Goal: Task Accomplishment & Management: Manage account settings

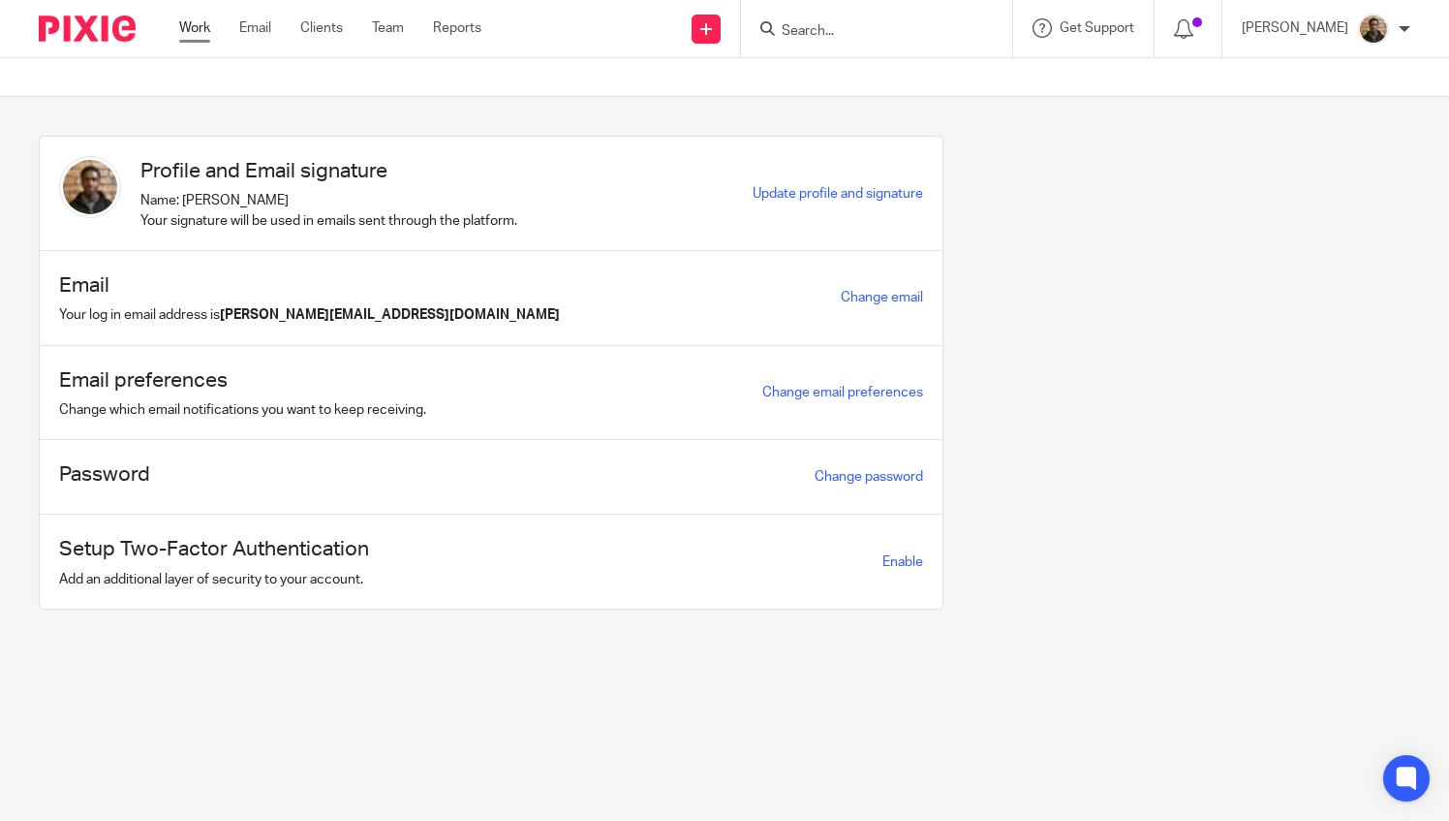
click at [198, 31] on link "Work" at bounding box center [194, 27] width 31 height 19
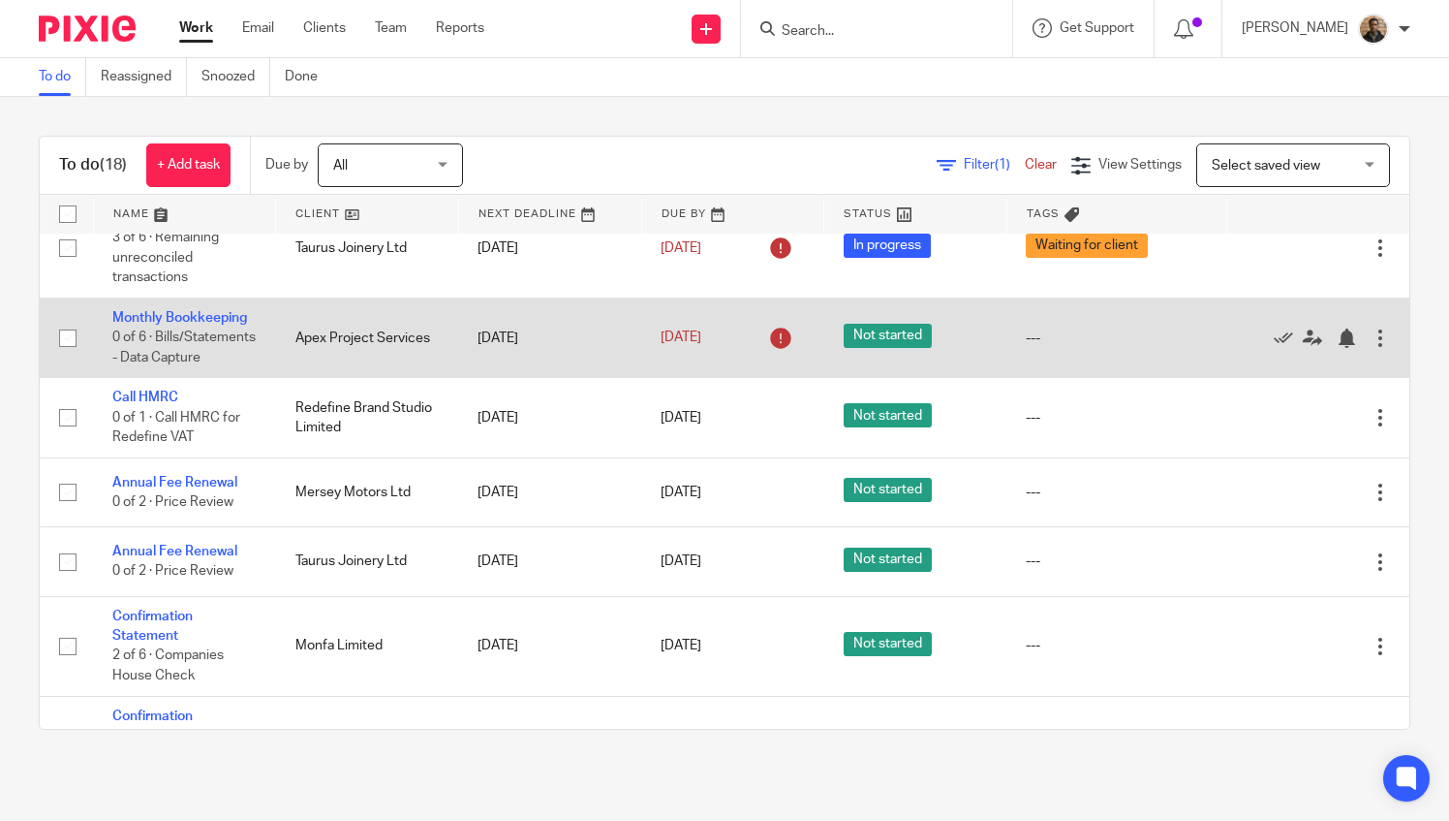
scroll to position [484, 0]
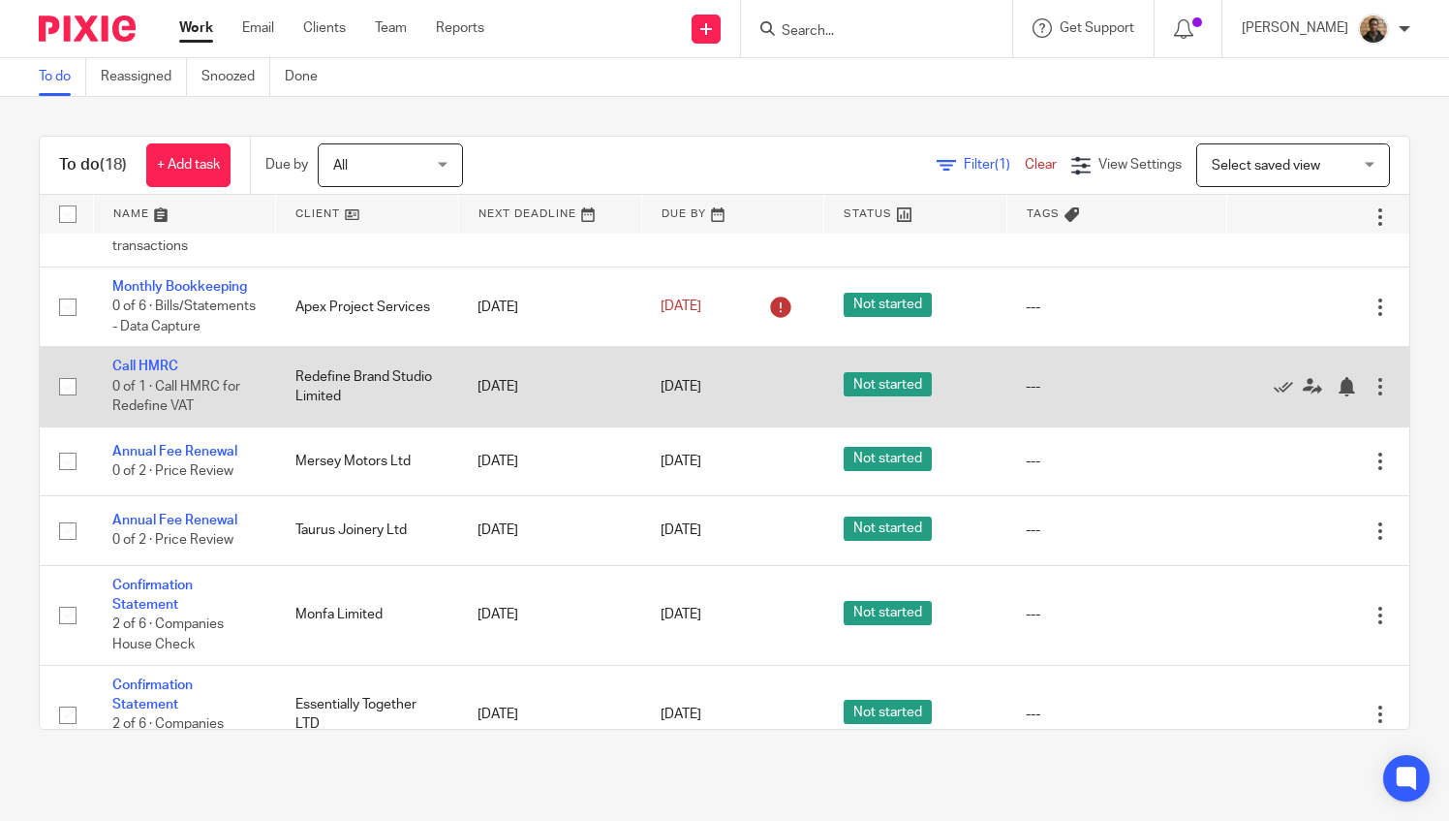
click at [70, 405] on input "checkbox" at bounding box center [67, 386] width 37 height 37
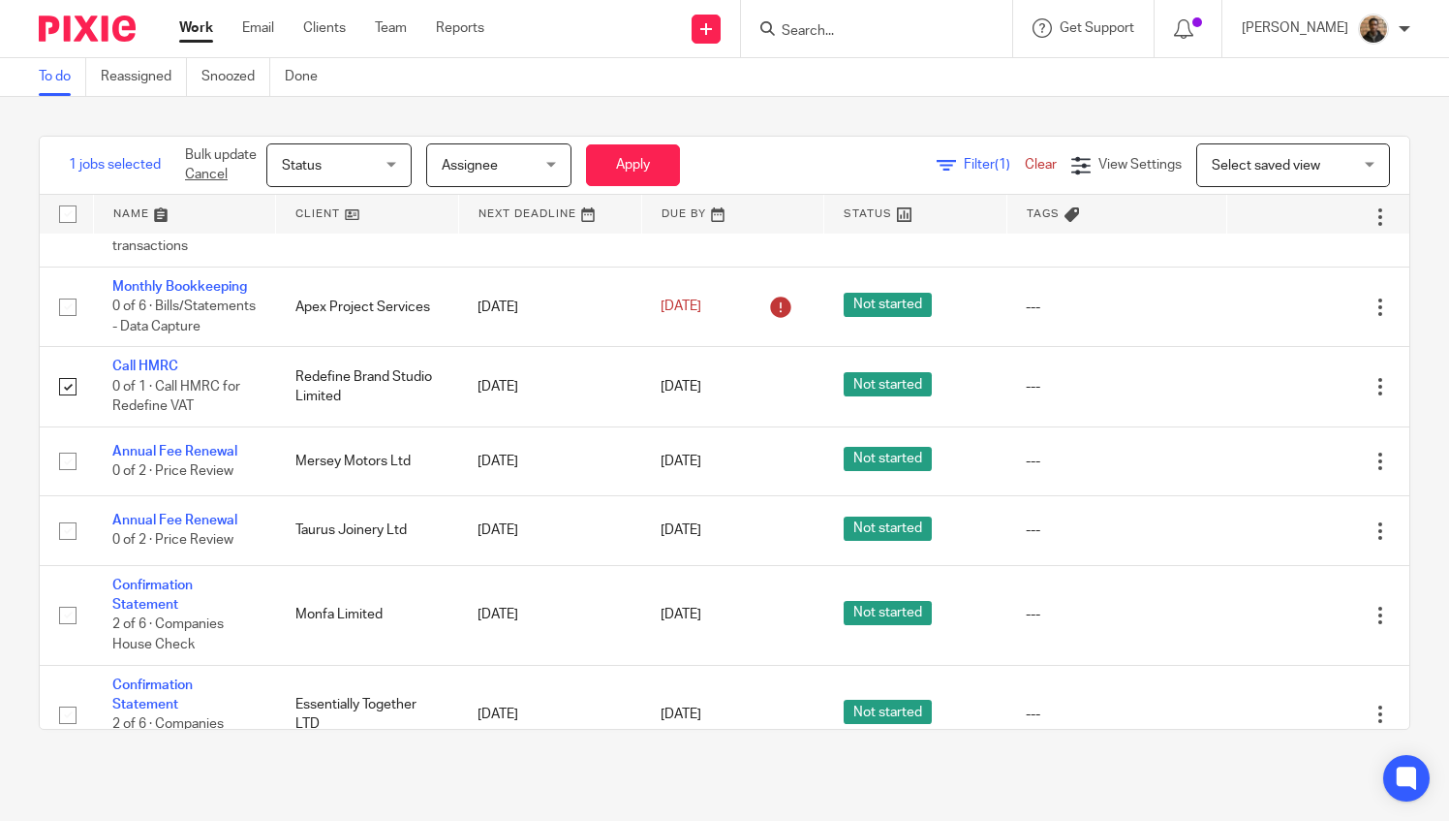
click at [608, 95] on div "To do Reassigned Snoozed Done" at bounding box center [724, 77] width 1449 height 39
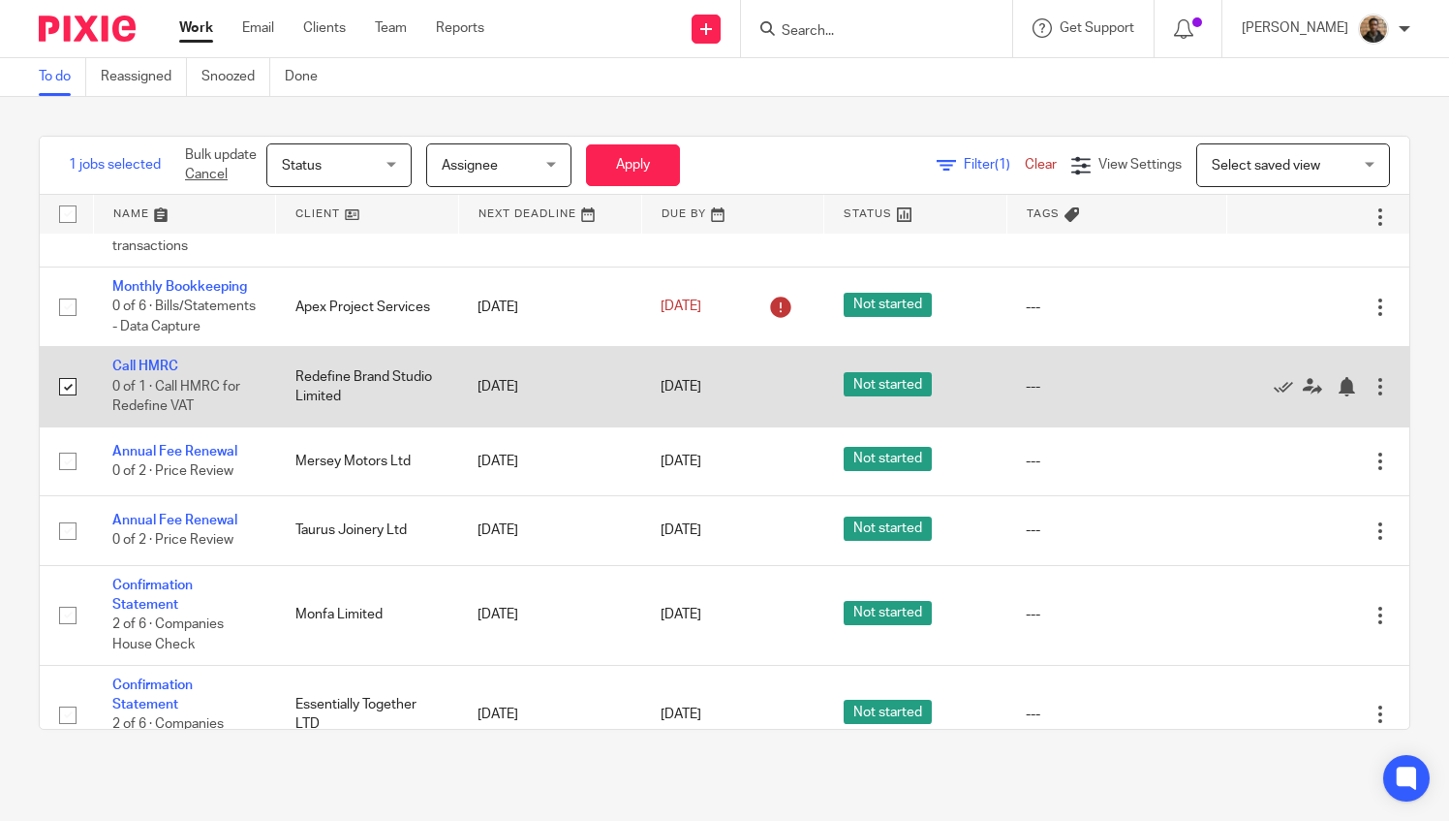
drag, startPoint x: 69, startPoint y: 422, endPoint x: 80, endPoint y: 400, distance: 25.1
click at [68, 405] on input "checkbox" at bounding box center [67, 386] width 37 height 37
checkbox input "false"
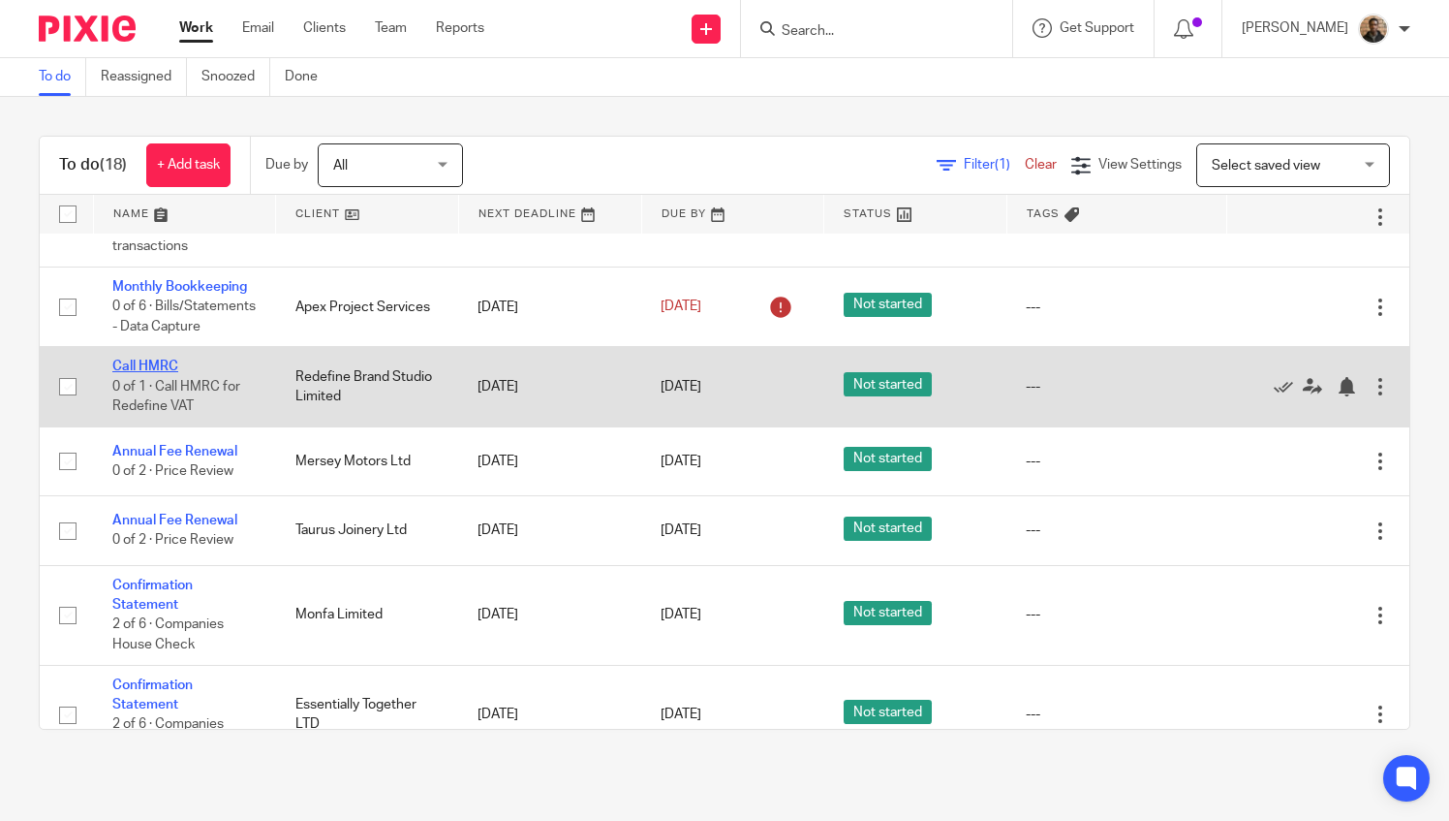
click at [128, 373] on link "Call HMRC" at bounding box center [145, 366] width 66 height 14
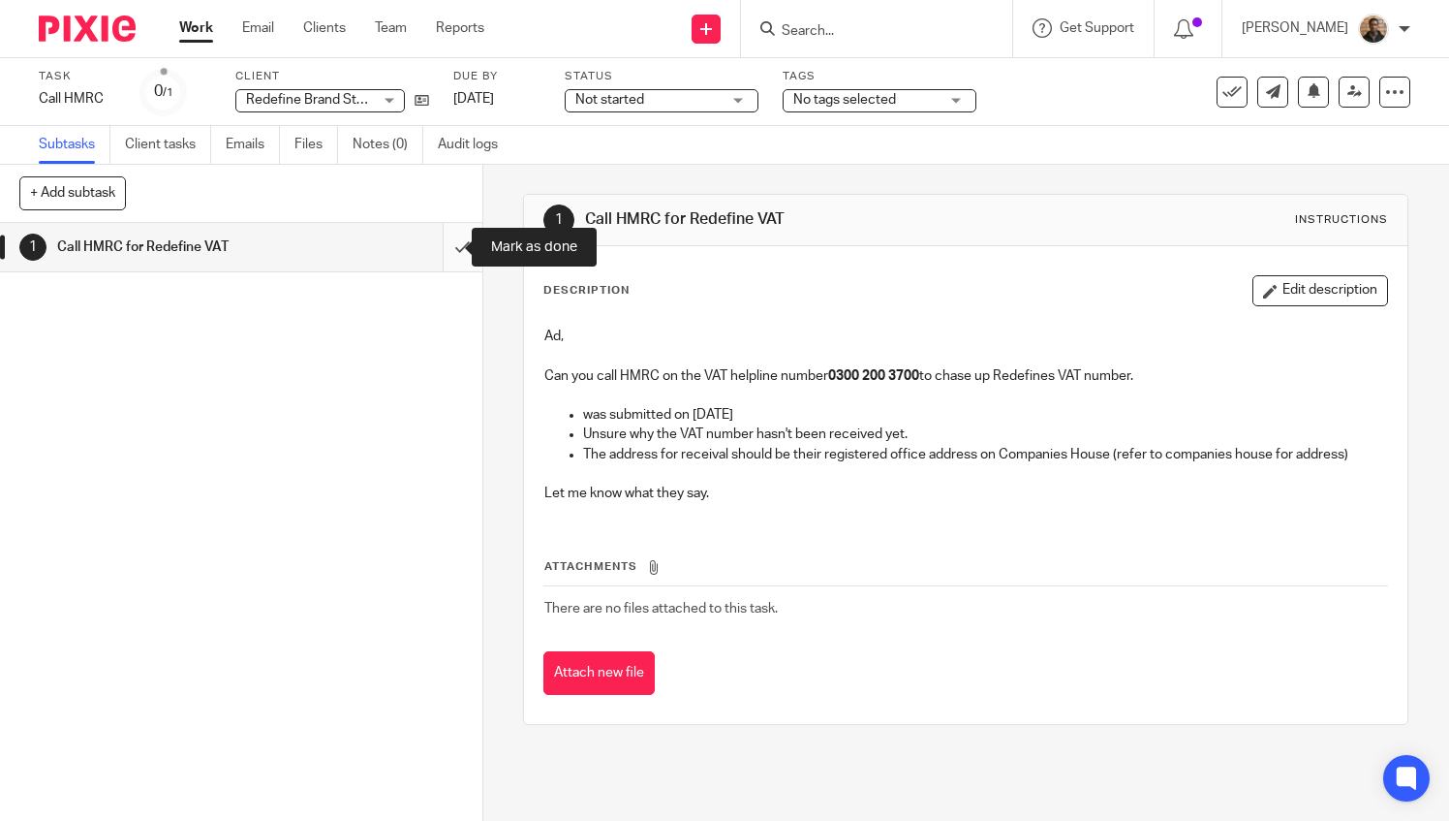
click at [438, 254] on input "submit" at bounding box center [241, 247] width 482 height 48
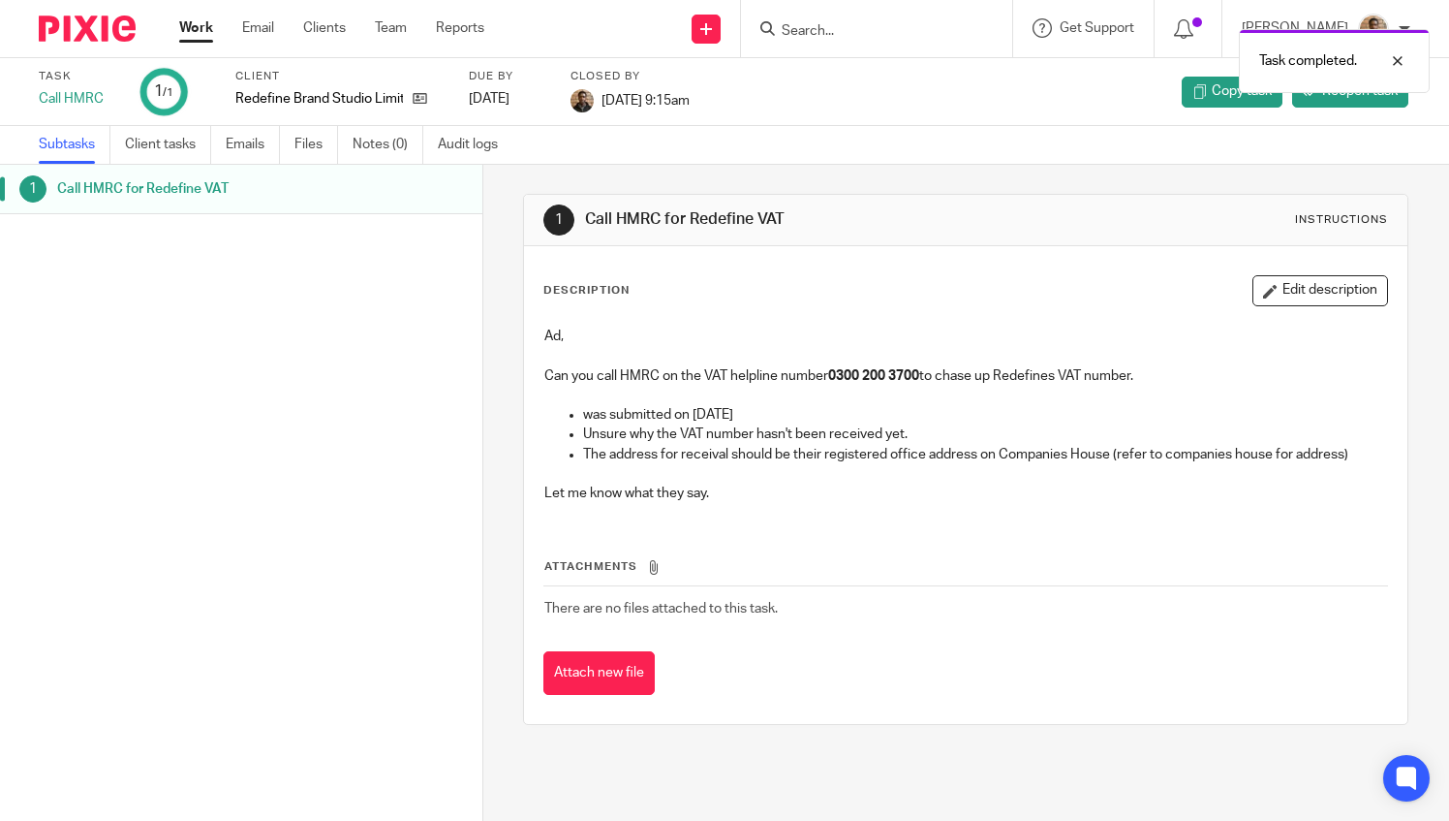
click at [201, 30] on link "Work" at bounding box center [196, 27] width 34 height 19
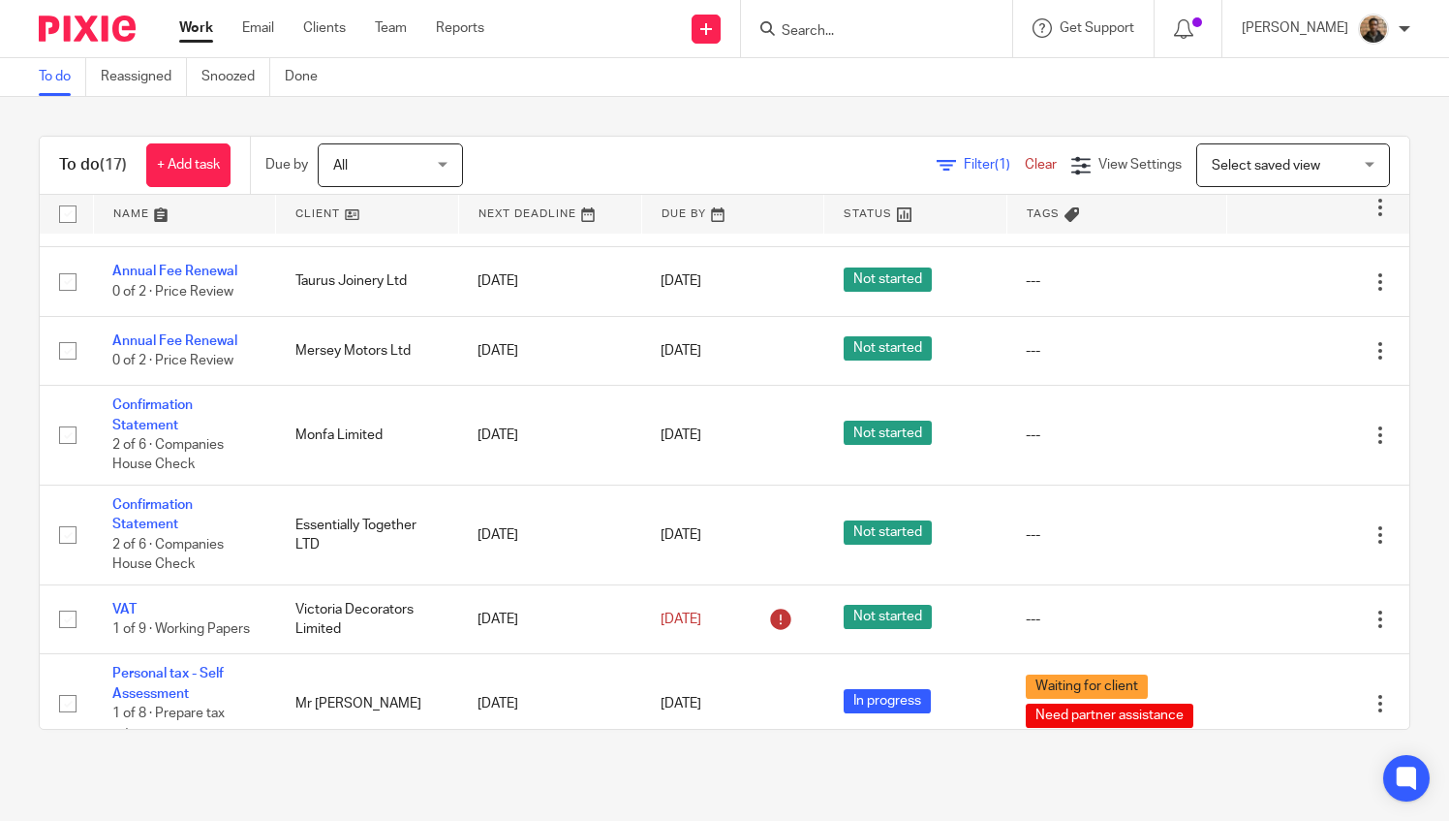
scroll to position [1052, 0]
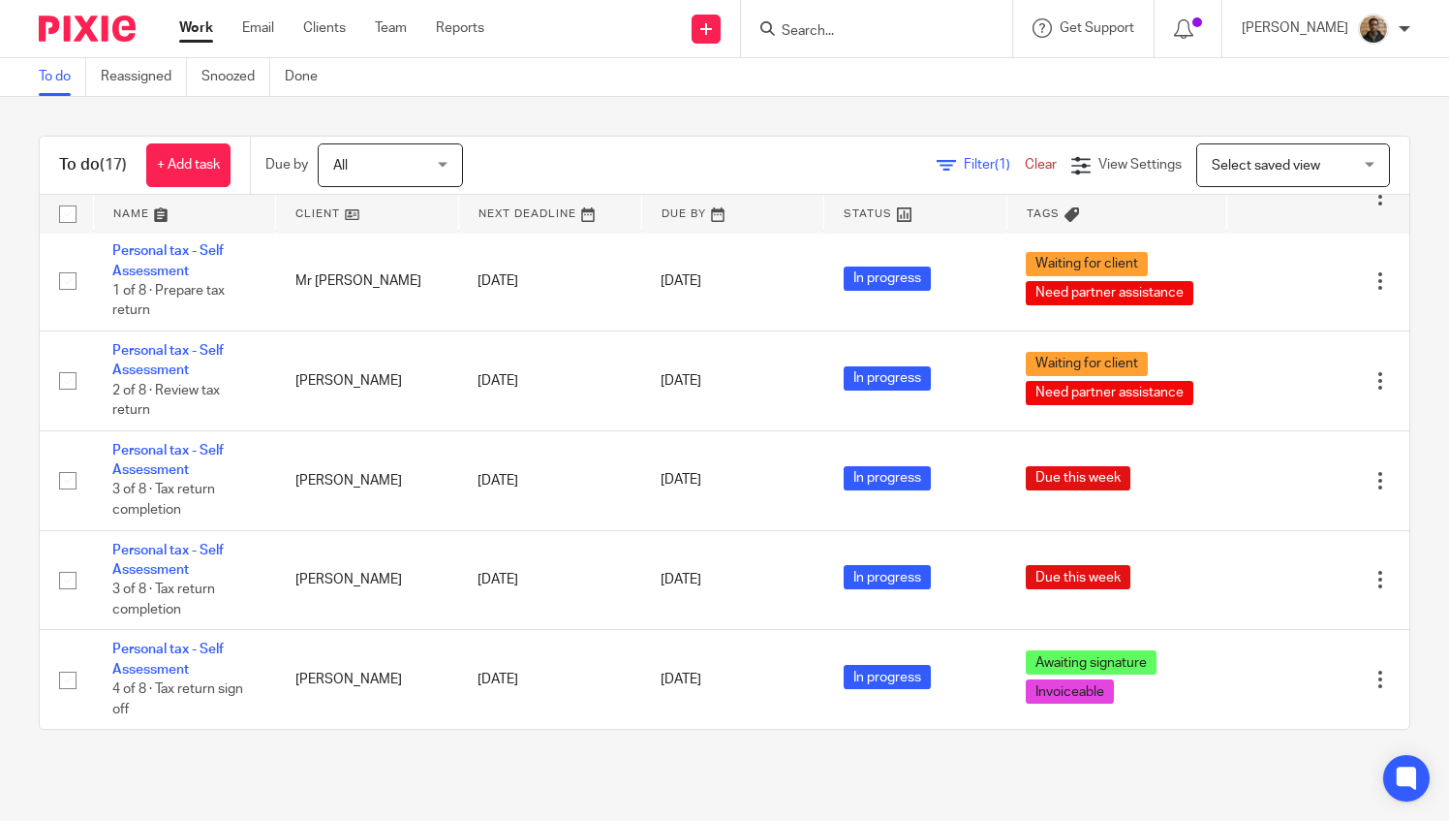
drag, startPoint x: 902, startPoint y: 124, endPoint x: 789, endPoint y: 108, distance: 114.4
click at [900, 124] on div "To do (17) + Add task Due by All All Today Tomorrow This week Next week This mo…" at bounding box center [724, 432] width 1449 height 671
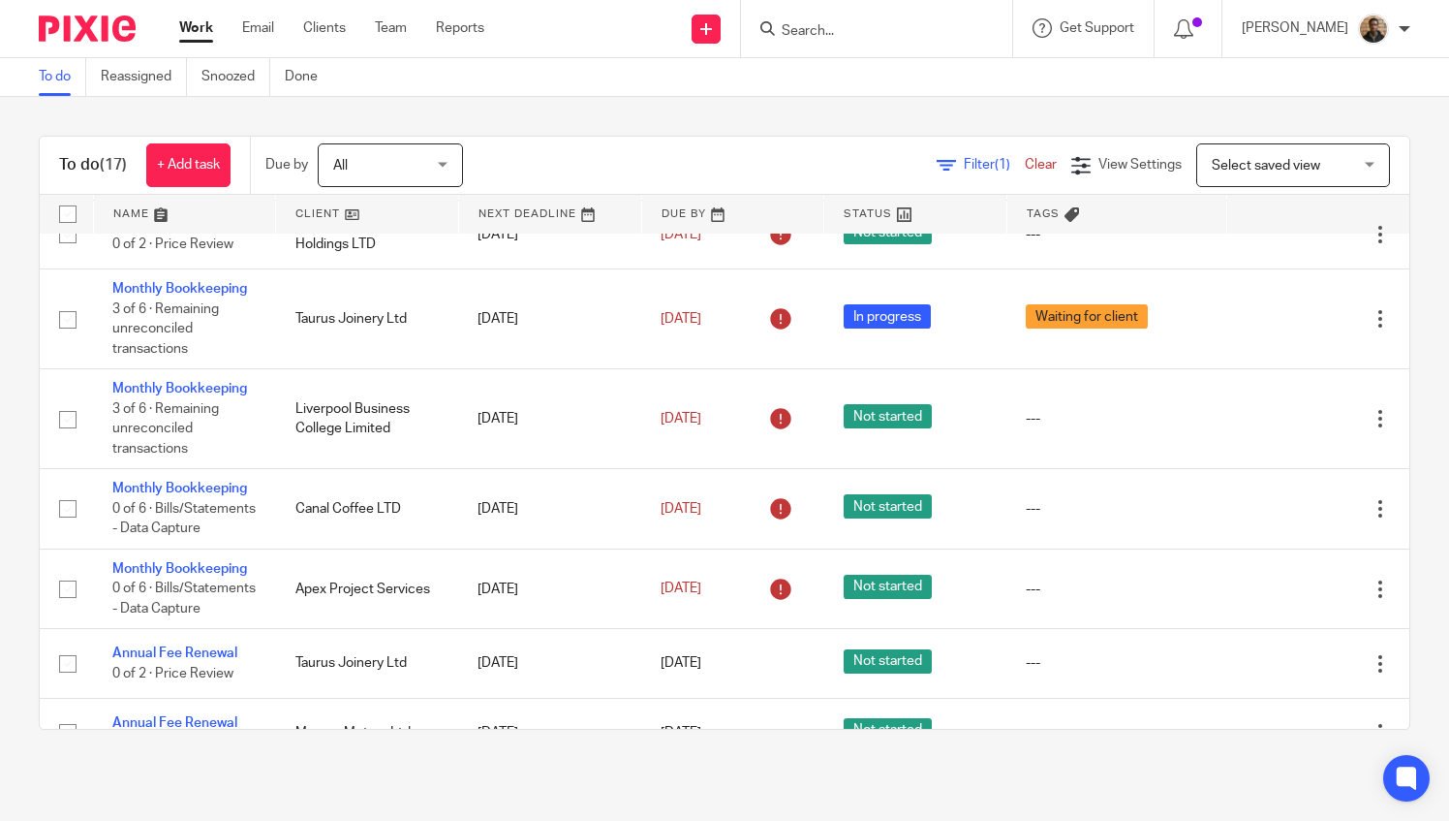
scroll to position [0, 0]
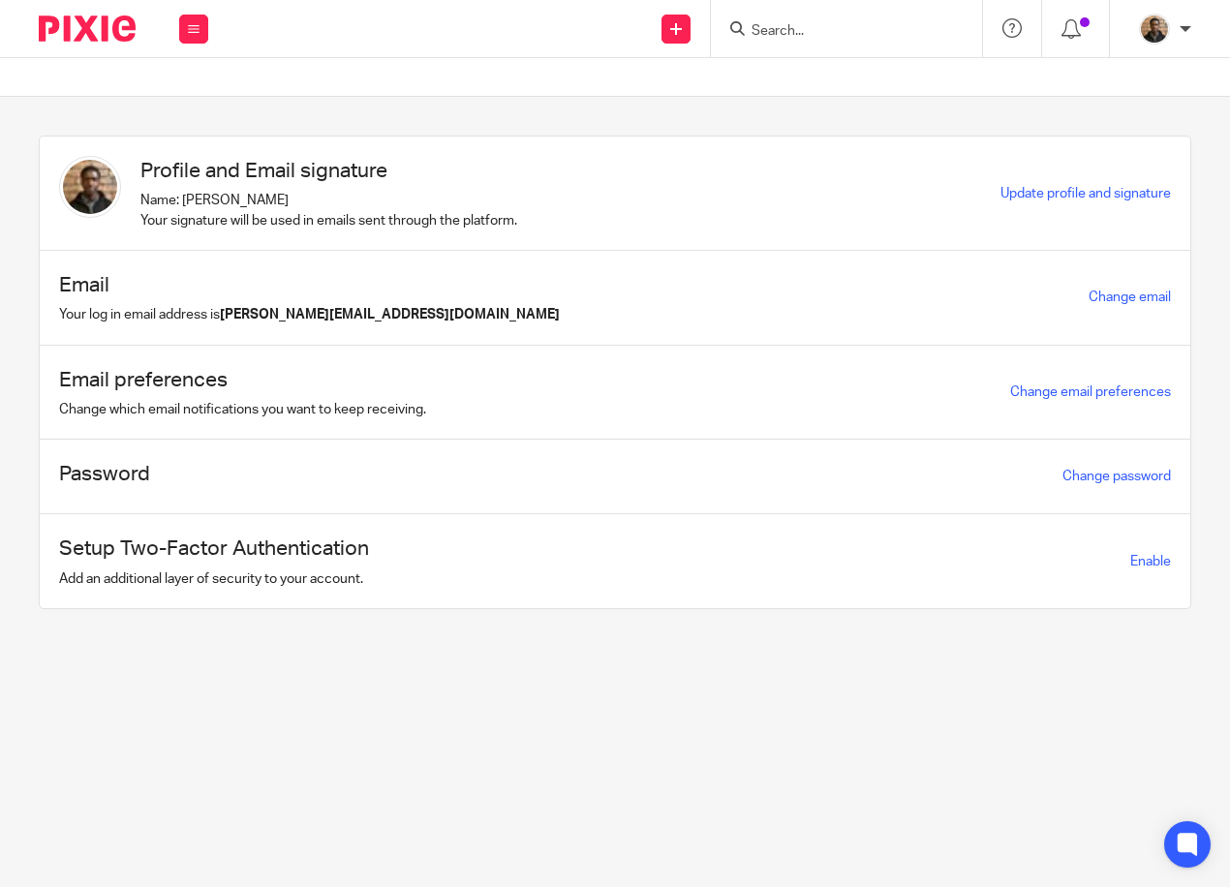
drag, startPoint x: 197, startPoint y: 11, endPoint x: 201, endPoint y: 33, distance: 22.8
click at [197, 14] on div "Work Email Clients Team Reports Settings" at bounding box center [194, 28] width 68 height 57
click at [205, 37] on button at bounding box center [193, 29] width 29 height 29
drag, startPoint x: 199, startPoint y: 35, endPoint x: 198, endPoint y: 53, distance: 18.4
click at [199, 34] on button at bounding box center [193, 29] width 29 height 29
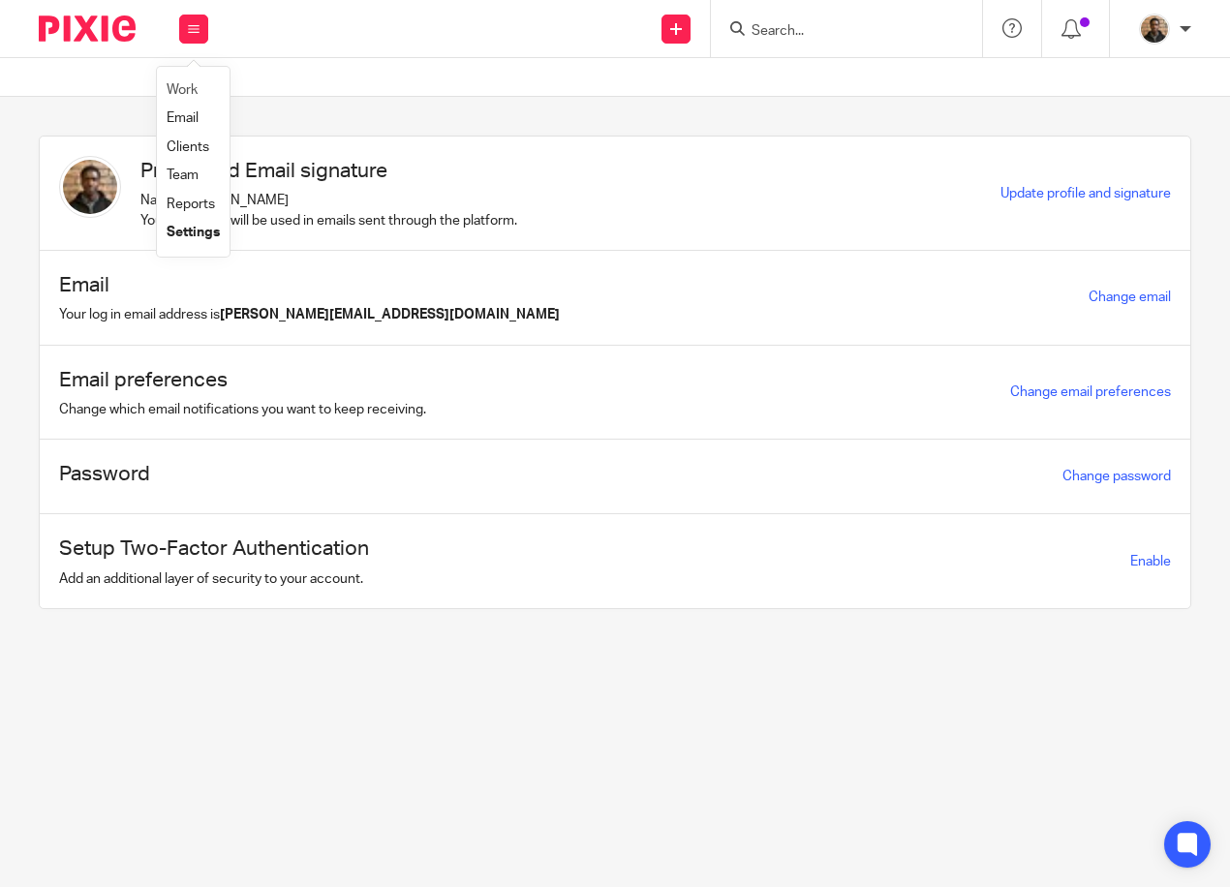
click at [188, 81] on li "Work" at bounding box center [193, 91] width 53 height 28
click at [174, 96] on link "Work" at bounding box center [182, 90] width 31 height 14
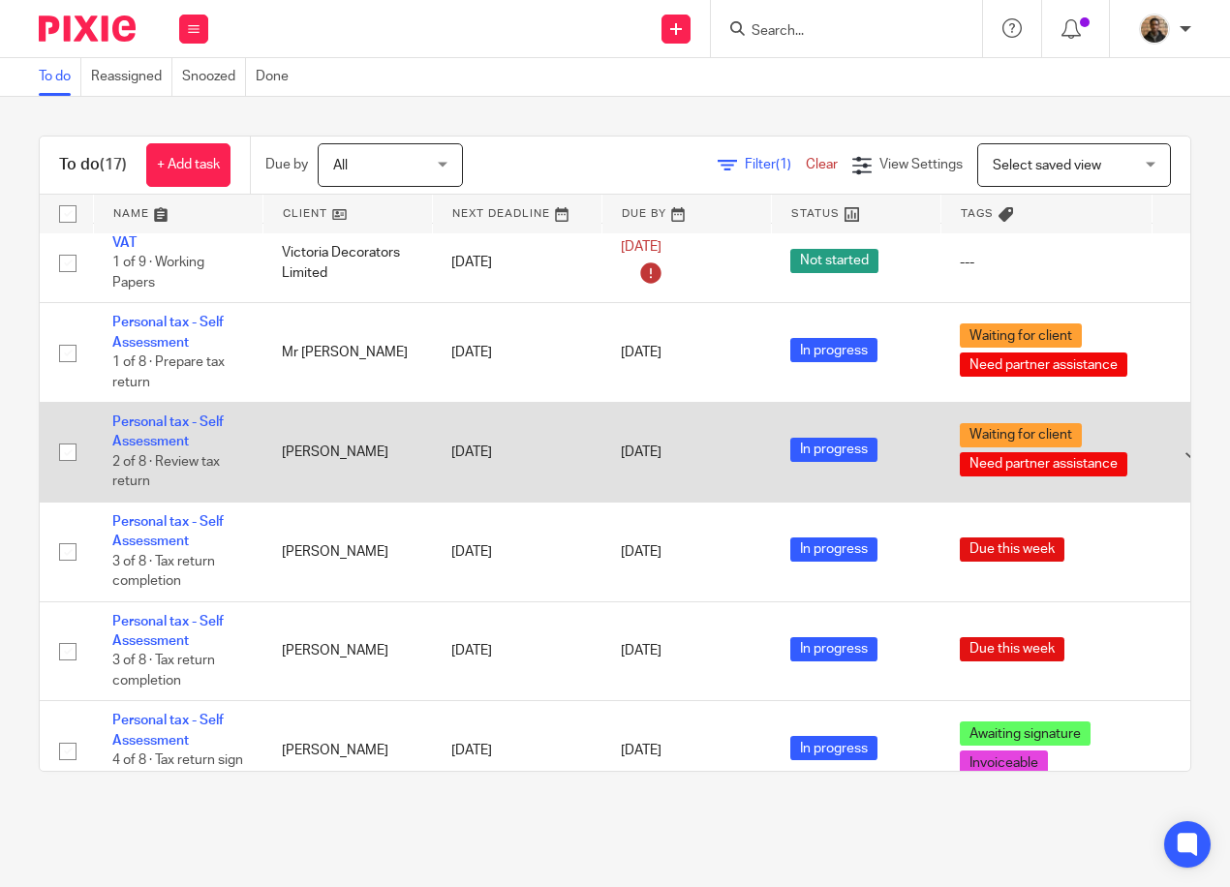
scroll to position [1131, 0]
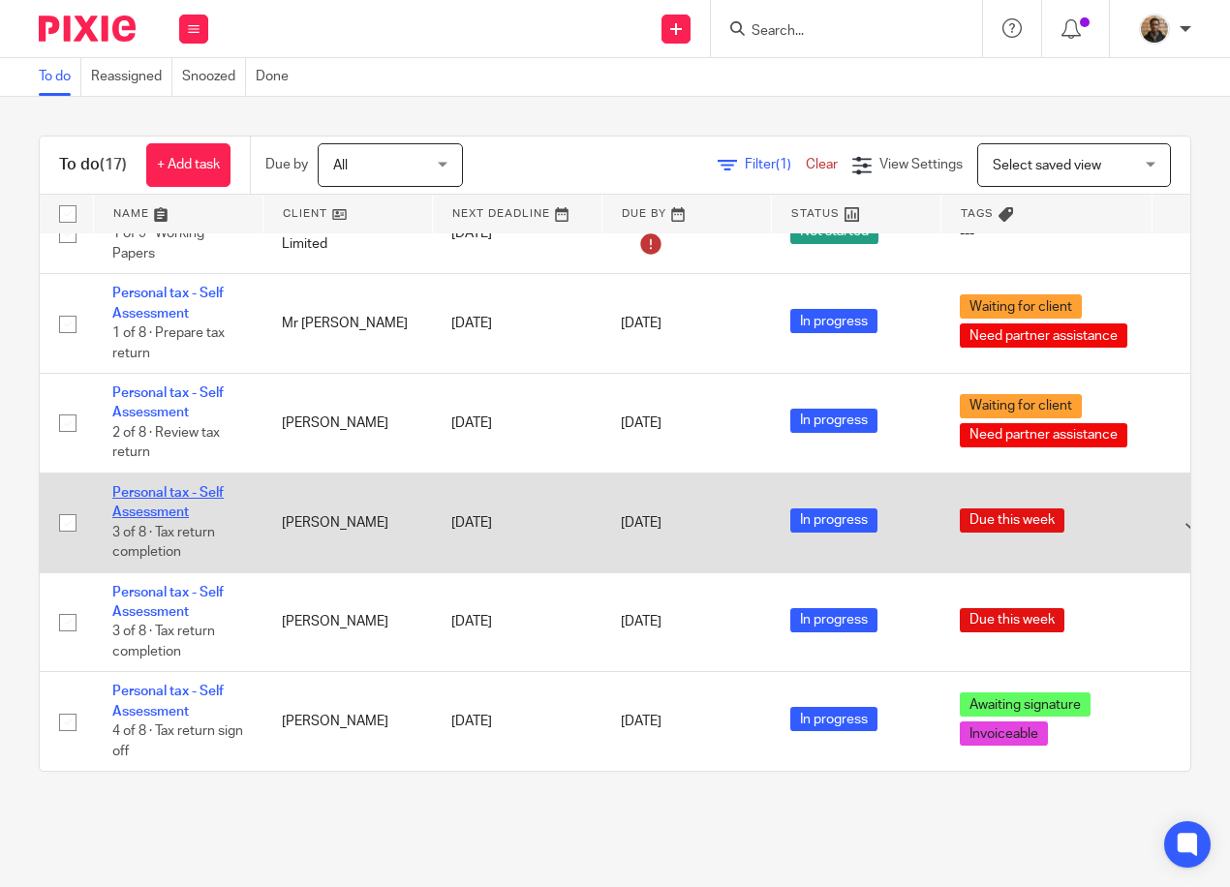
click at [188, 486] on link "Personal tax - Self Assessment" at bounding box center [167, 502] width 111 height 33
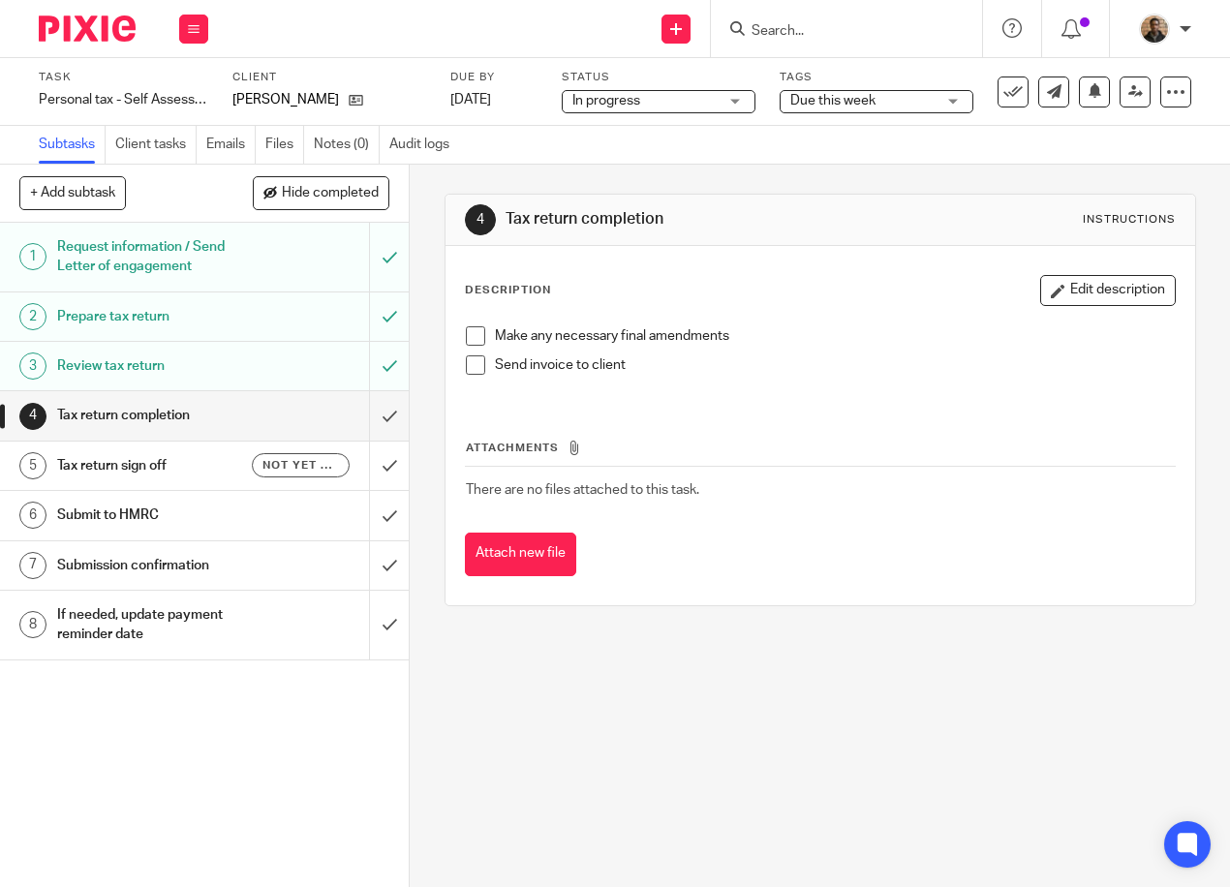
click at [468, 330] on span at bounding box center [475, 335] width 19 height 19
click at [469, 362] on span at bounding box center [475, 365] width 19 height 19
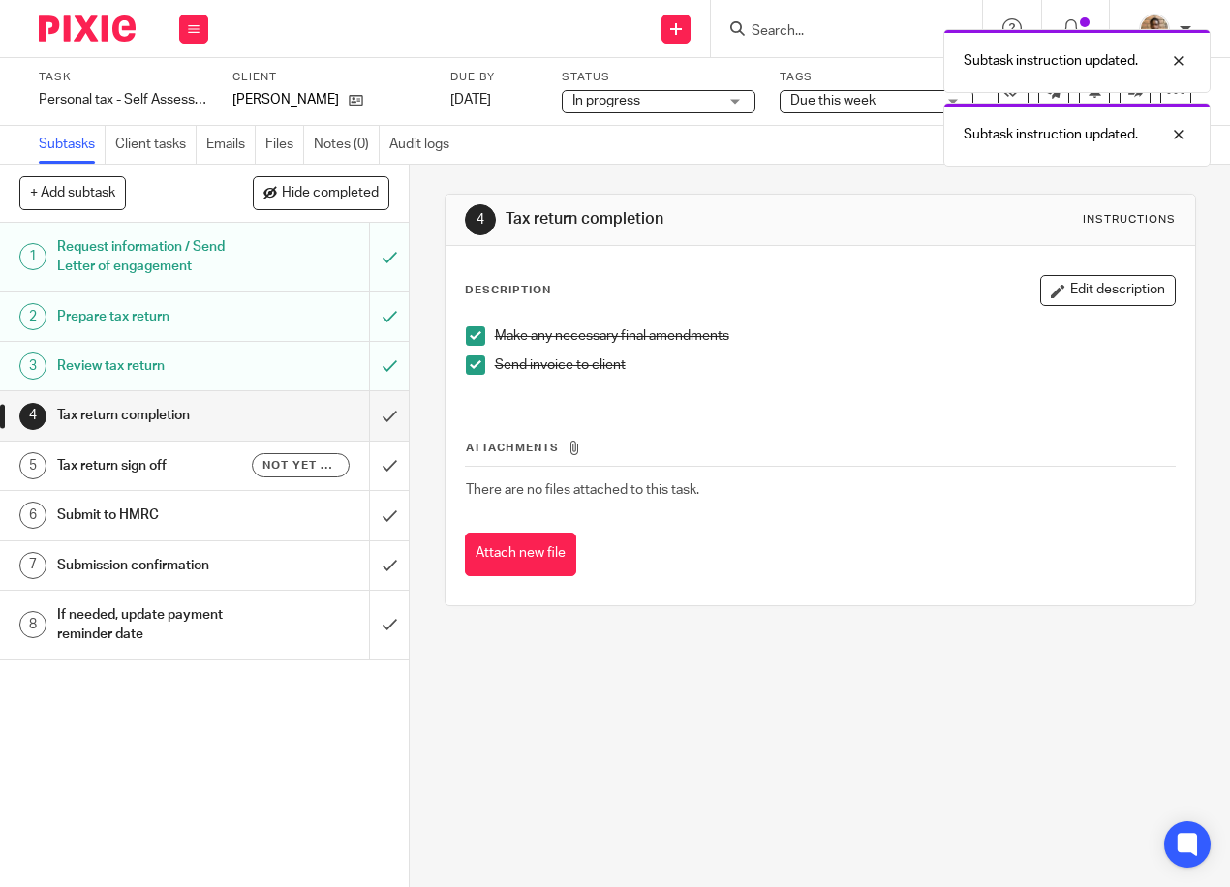
click at [610, 173] on div "4 Tax return completion Instructions Description Edit description Make any nece…" at bounding box center [821, 400] width 752 height 471
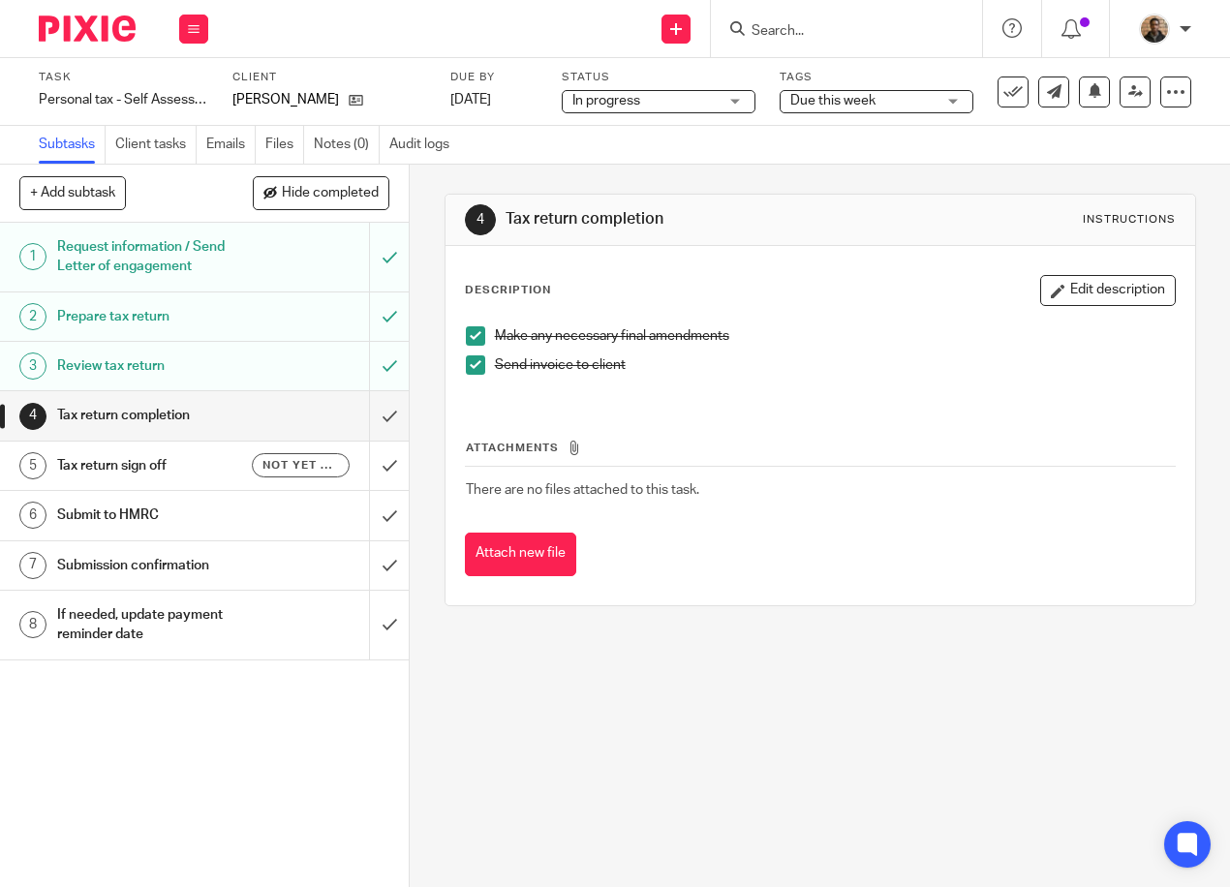
click at [902, 183] on div "4 Tax return completion Instructions Description Edit description Make any nece…" at bounding box center [821, 400] width 752 height 471
click at [720, 155] on div "Subtasks Client tasks Emails Files Notes (0) Audit logs" at bounding box center [615, 145] width 1230 height 39
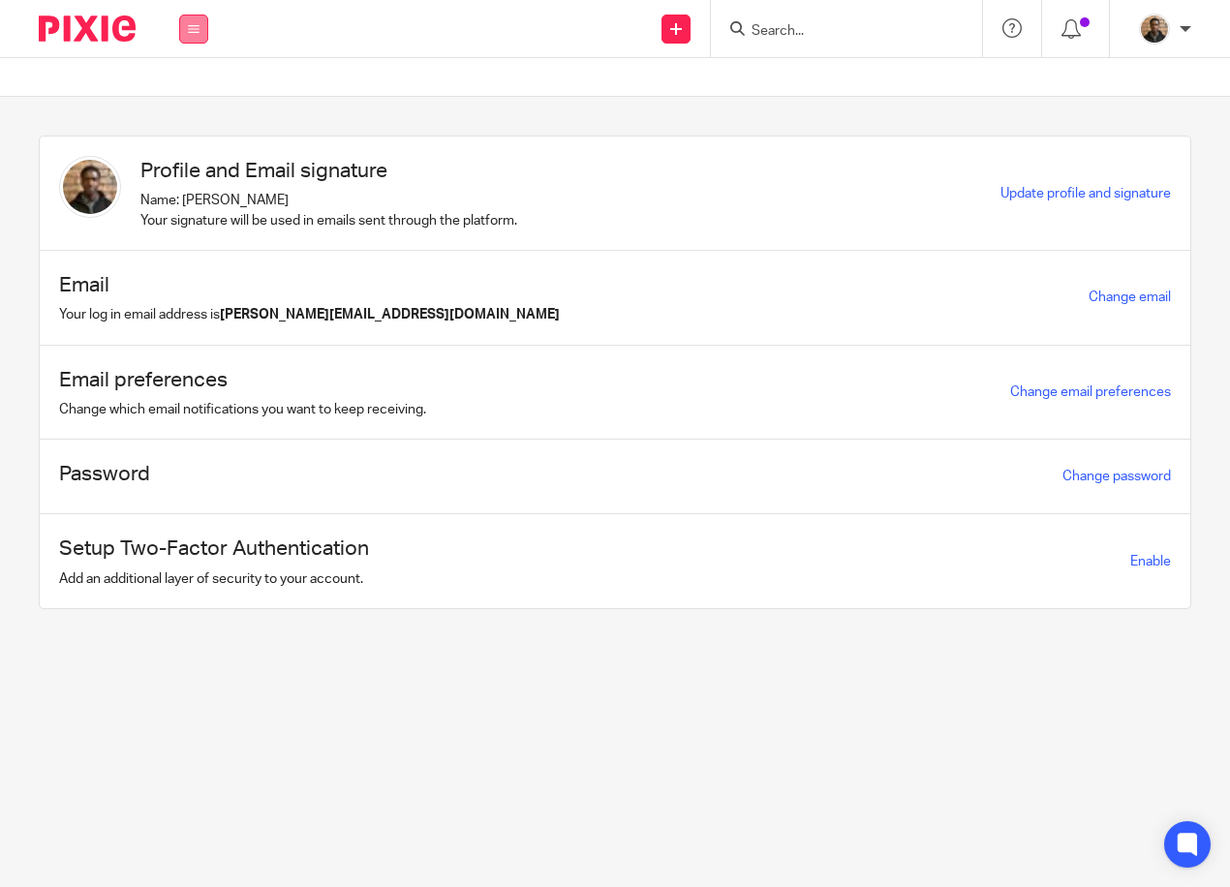
click at [193, 32] on icon at bounding box center [194, 29] width 12 height 12
click at [176, 92] on link "Work" at bounding box center [182, 90] width 31 height 14
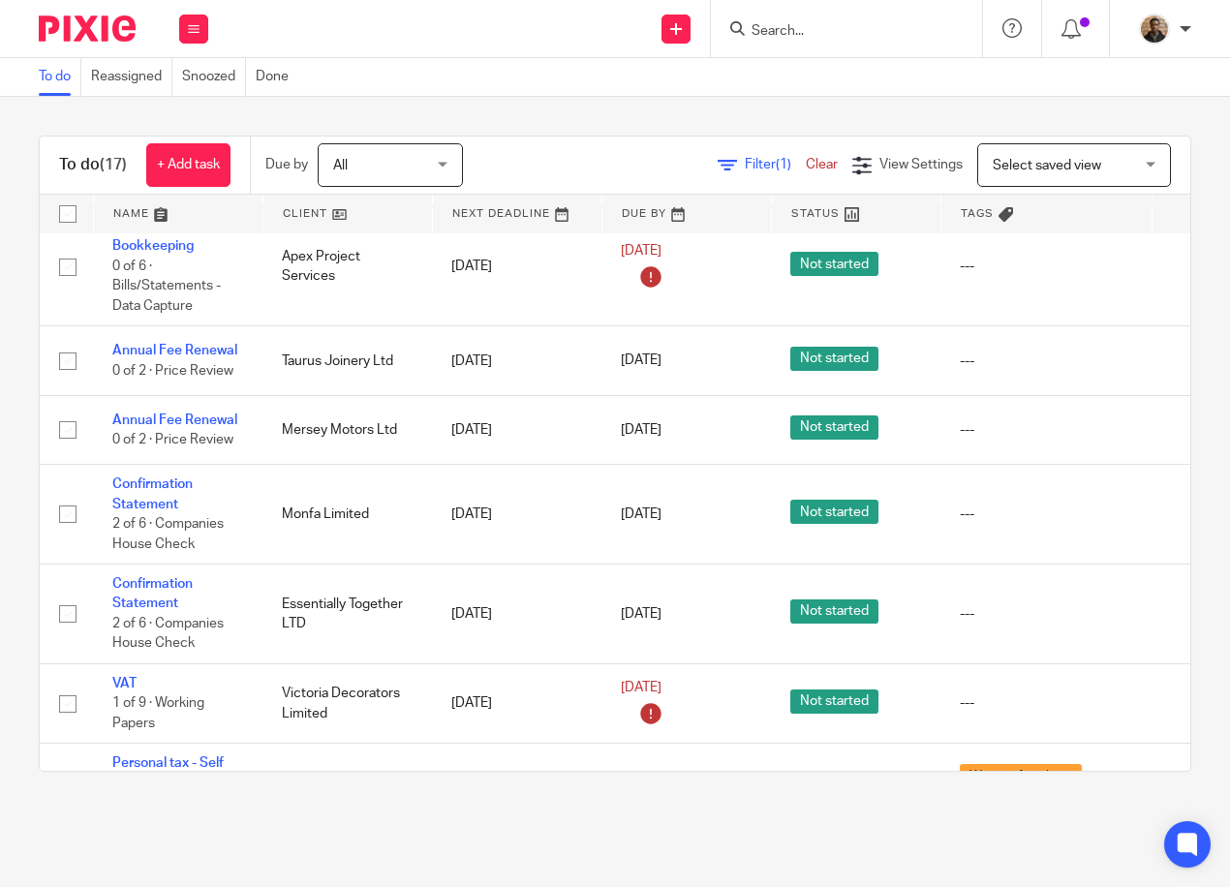
scroll to position [1131, 0]
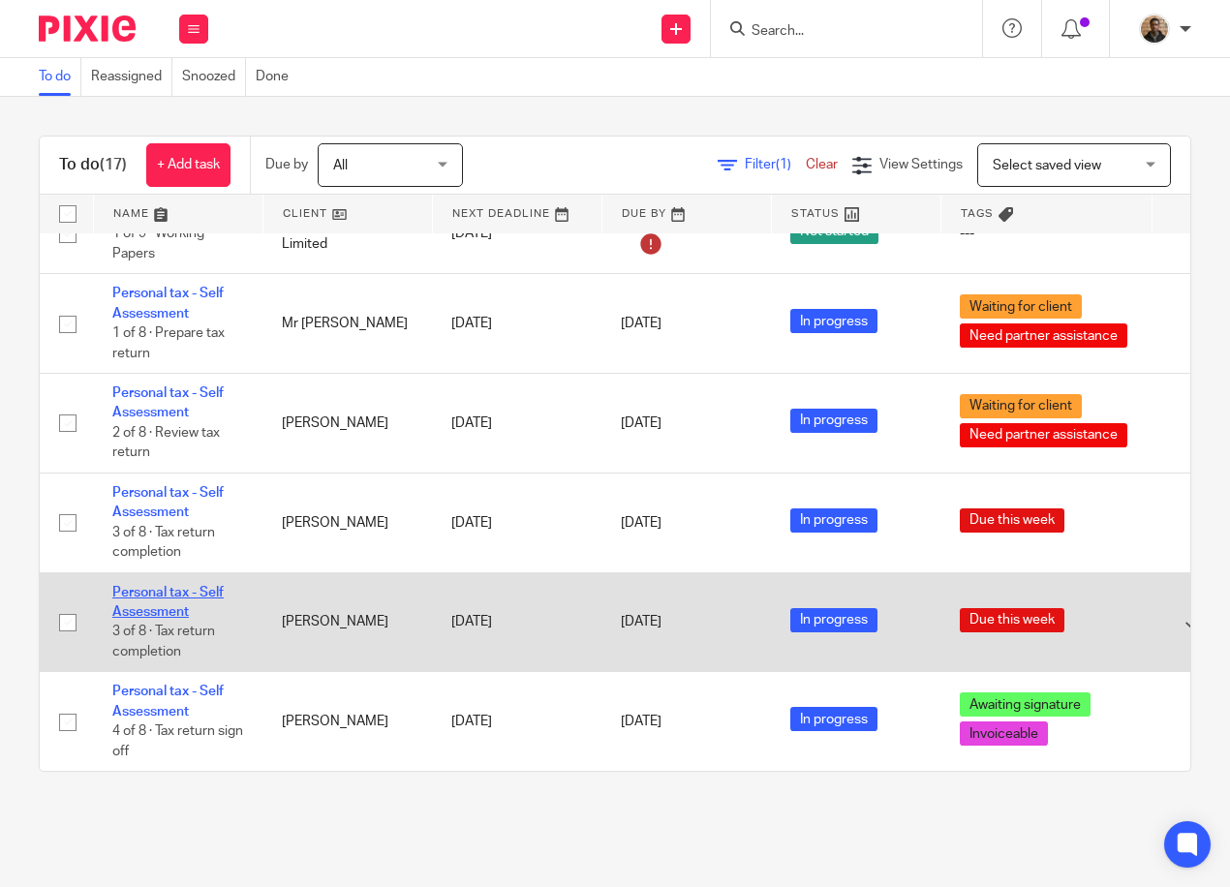
click at [178, 586] on link "Personal tax - Self Assessment" at bounding box center [167, 602] width 111 height 33
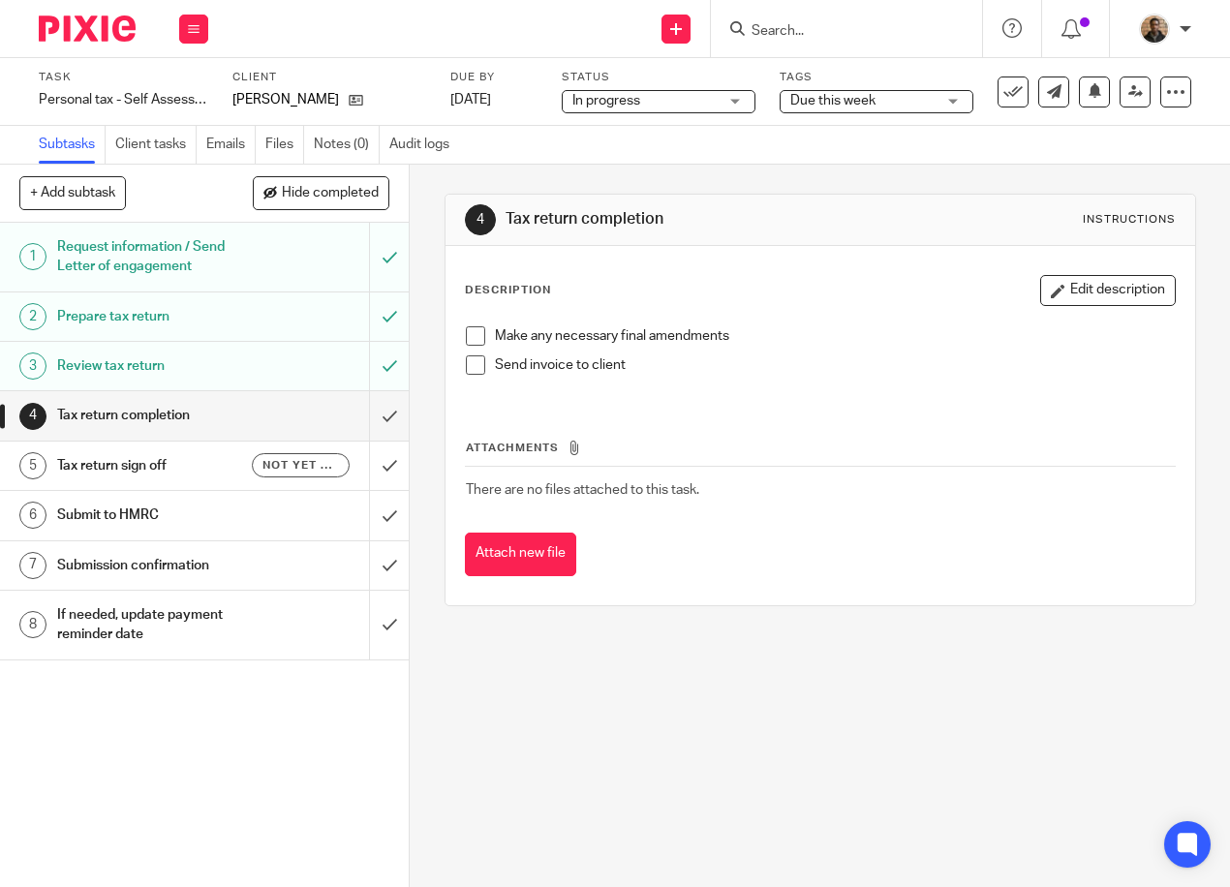
click at [469, 335] on span at bounding box center [475, 335] width 19 height 19
click at [473, 378] on li "Send invoice to client" at bounding box center [820, 370] width 709 height 29
click at [474, 366] on span at bounding box center [475, 365] width 19 height 19
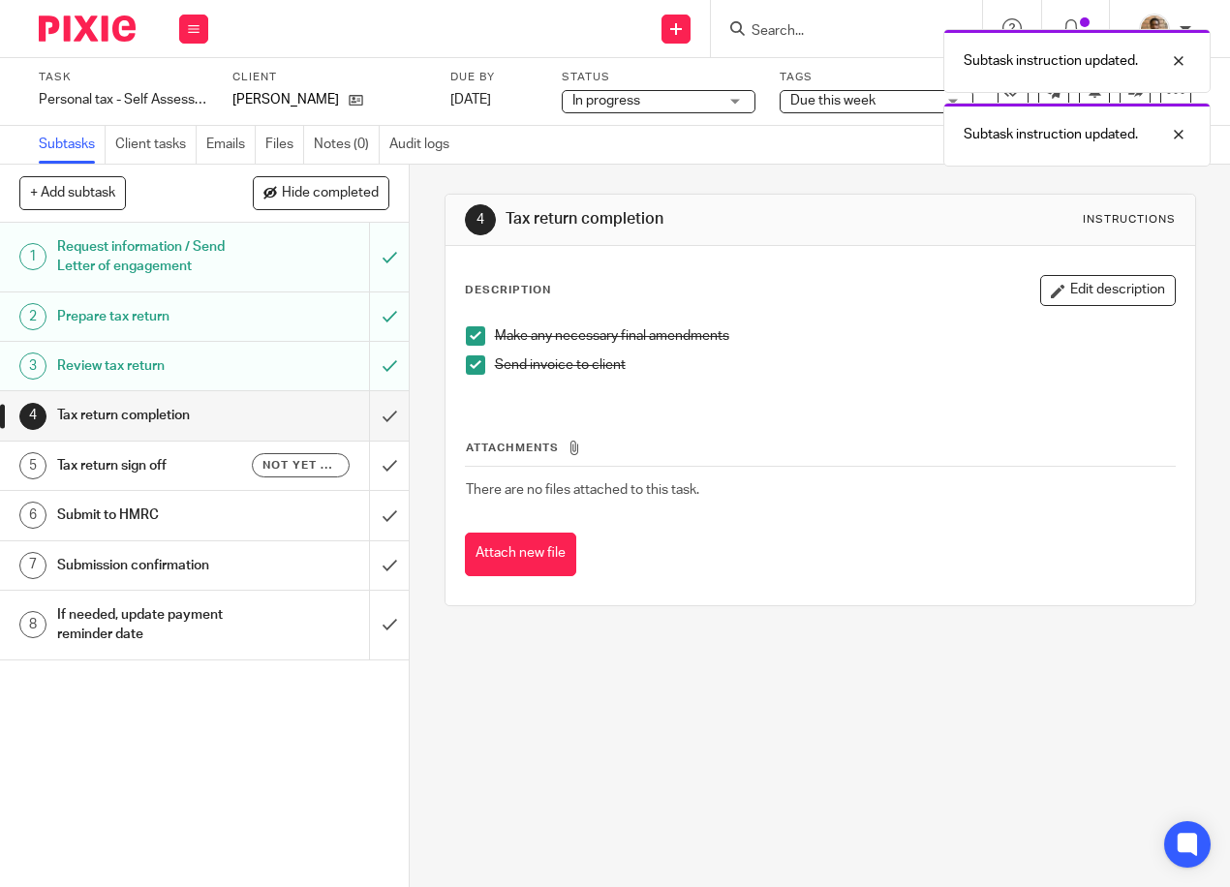
click at [851, 102] on div "Subtask instruction updated. Subtask instruction updated." at bounding box center [913, 92] width 596 height 147
click at [201, 33] on button at bounding box center [193, 29] width 29 height 29
click at [181, 94] on link "Work" at bounding box center [185, 90] width 34 height 14
